Goal: Transaction & Acquisition: Book appointment/travel/reservation

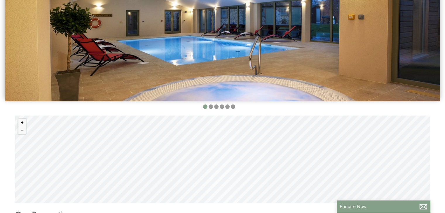
scroll to position [146, 0]
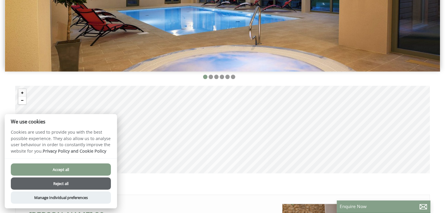
click at [21, 102] on button "Zoom out" at bounding box center [22, 101] width 8 height 8
click at [22, 102] on button "Zoom out" at bounding box center [22, 101] width 8 height 8
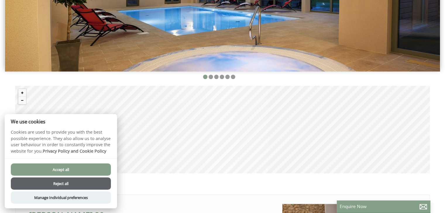
click at [26, 94] on div at bounding box center [22, 97] width 8 height 16
click at [22, 93] on button "Zoom in" at bounding box center [22, 93] width 8 height 8
click at [70, 182] on button "Reject all" at bounding box center [61, 184] width 100 height 12
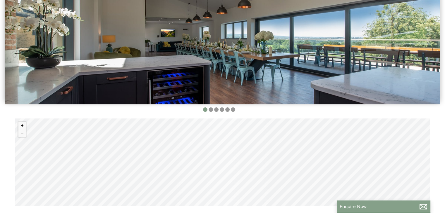
scroll to position [58, 0]
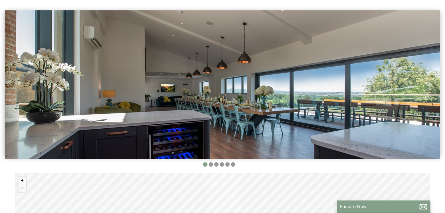
click at [250, 92] on img at bounding box center [222, 84] width 435 height 149
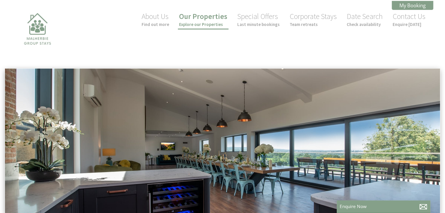
click at [208, 27] on li "Our Properties Explore our Properties" at bounding box center [203, 20] width 51 height 19
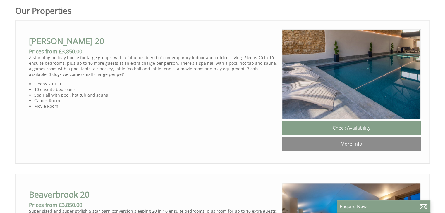
scroll to position [322, 0]
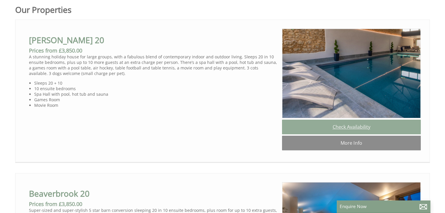
click at [347, 130] on link "Check Availability" at bounding box center [351, 127] width 139 height 15
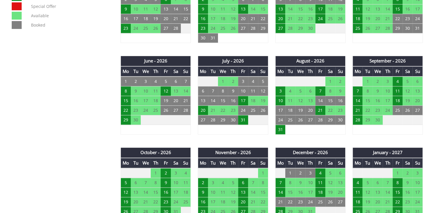
scroll to position [409, 0]
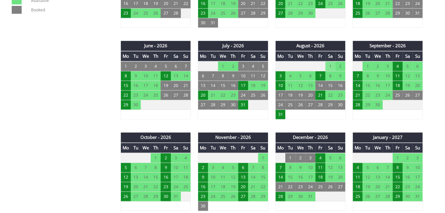
click at [330, 66] on td "1" at bounding box center [330, 66] width 10 height 10
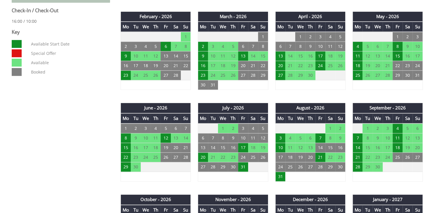
scroll to position [351, 0]
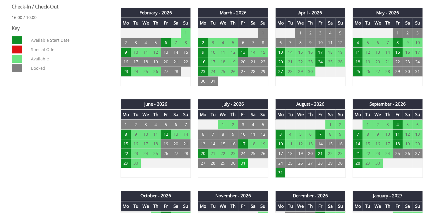
click at [241, 163] on td "31" at bounding box center [243, 164] width 10 height 10
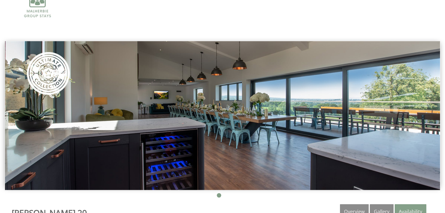
scroll to position [0, 0]
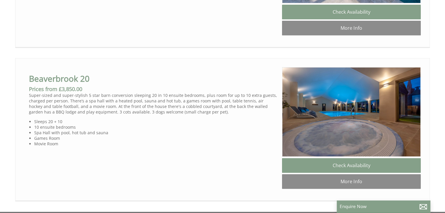
scroll to position [497, 0]
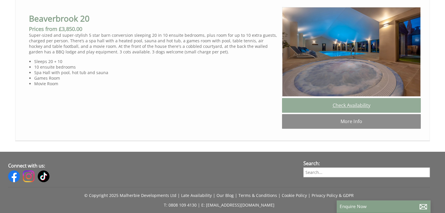
click at [346, 113] on link "Check Availability" at bounding box center [351, 105] width 139 height 15
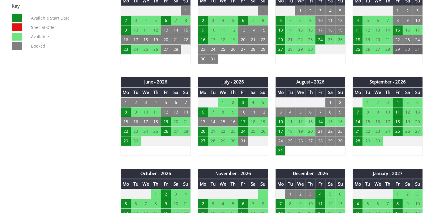
scroll to position [380, 0]
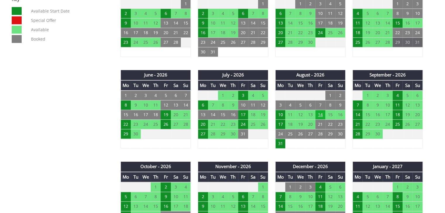
click at [320, 114] on td "14" at bounding box center [320, 115] width 10 height 10
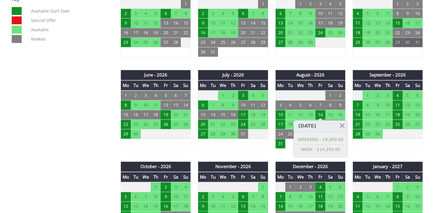
click at [85, 67] on div "Properties [GEOGRAPHIC_DATA] 20 Overview Gallery Availability Special Offers Re…" at bounding box center [218, 144] width 421 height 585
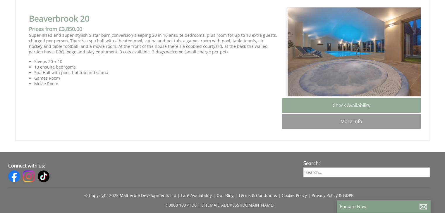
scroll to position [0, 5]
